Goal: Consume media (video, audio)

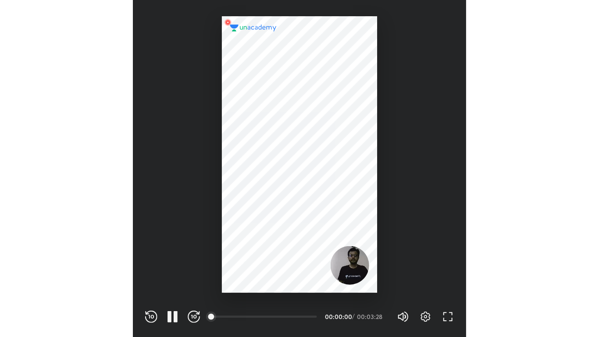
scroll to position [291, 287]
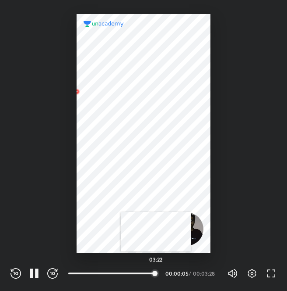
drag, startPoint x: 67, startPoint y: 271, endPoint x: 156, endPoint y: 274, distance: 88.6
click at [156, 274] on div at bounding box center [155, 273] width 7 height 7
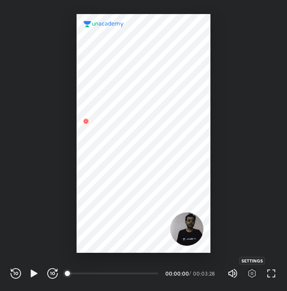
click at [255, 269] on icon "button" at bounding box center [252, 273] width 11 height 11
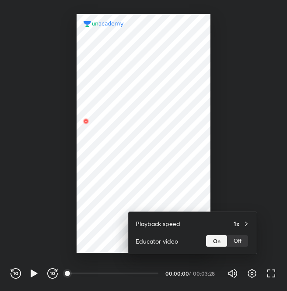
click at [275, 273] on div at bounding box center [143, 145] width 287 height 291
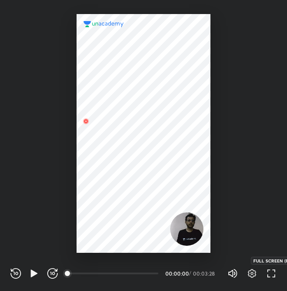
click at [275, 273] on icon "button" at bounding box center [271, 273] width 11 height 11
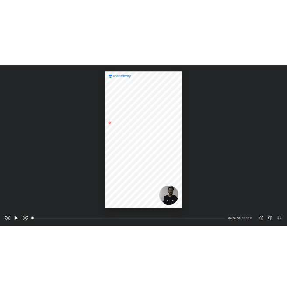
scroll to position [337, 599]
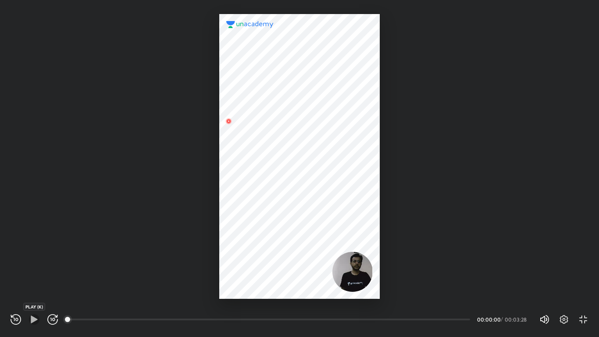
click at [35, 290] on icon "button" at bounding box center [34, 318] width 7 height 7
click at [287, 290] on icon "button" at bounding box center [563, 319] width 11 height 11
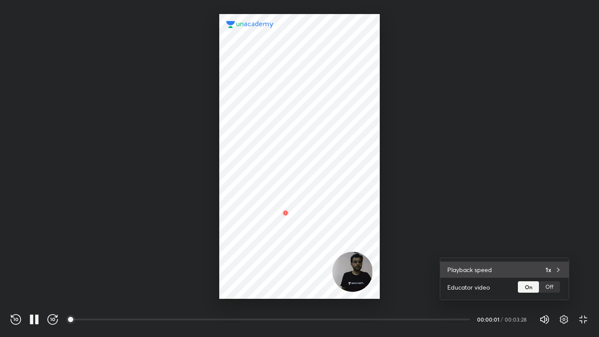
click at [287, 266] on div "Playback speed 1x" at bounding box center [504, 269] width 128 height 16
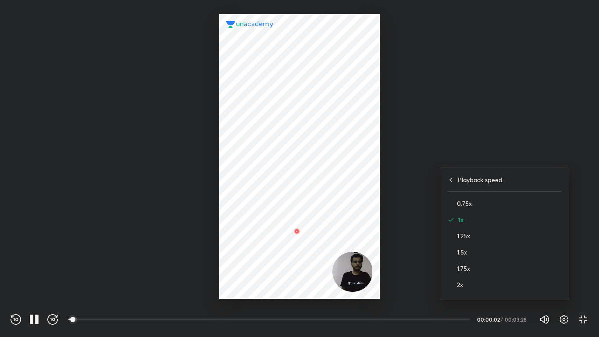
click at [287, 289] on div "2x" at bounding box center [504, 284] width 114 height 16
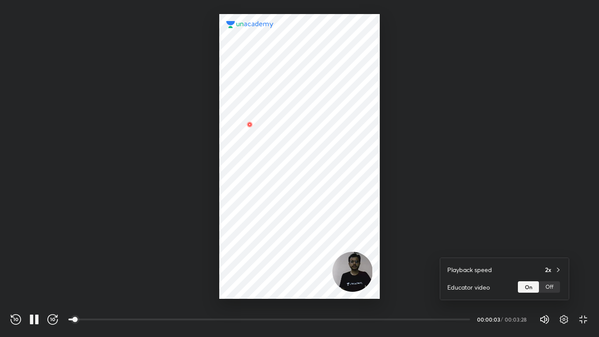
click at [287, 147] on div at bounding box center [299, 168] width 599 height 337
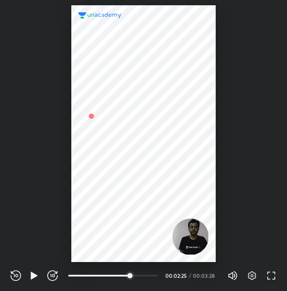
scroll to position [291, 287]
